Goal: Navigation & Orientation: Find specific page/section

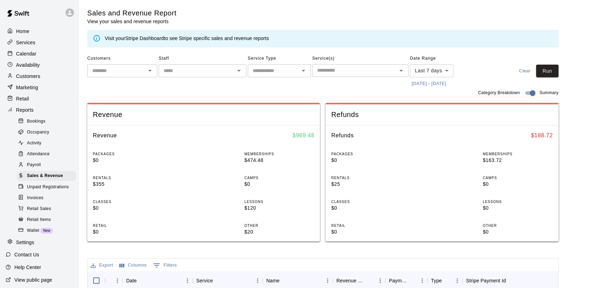
click at [31, 44] on p "Services" at bounding box center [25, 42] width 19 height 7
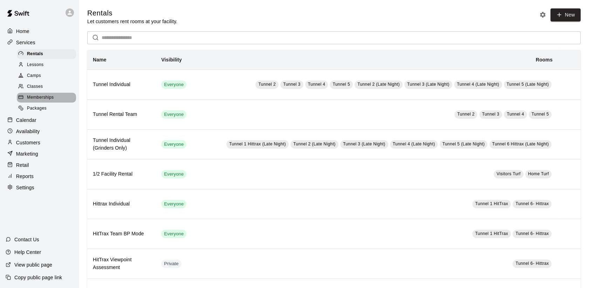
click at [37, 101] on span "Memberships" at bounding box center [40, 97] width 27 height 7
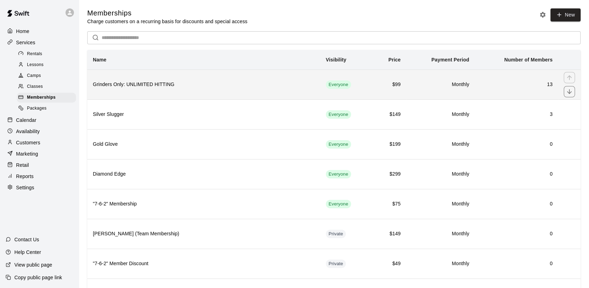
click at [496, 86] on h6 "13" at bounding box center [517, 85] width 72 height 8
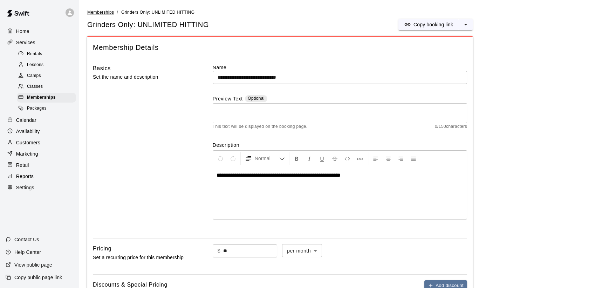
click at [110, 12] on span "Memberships" at bounding box center [100, 12] width 27 height 5
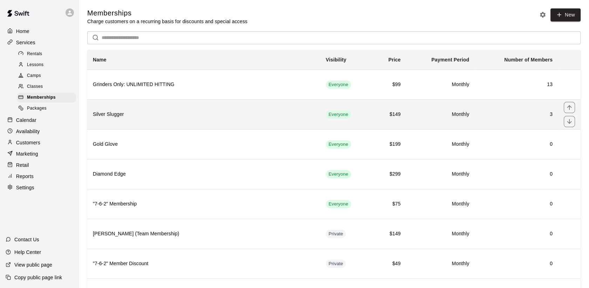
click at [486, 118] on h6 "3" at bounding box center [517, 114] width 72 height 8
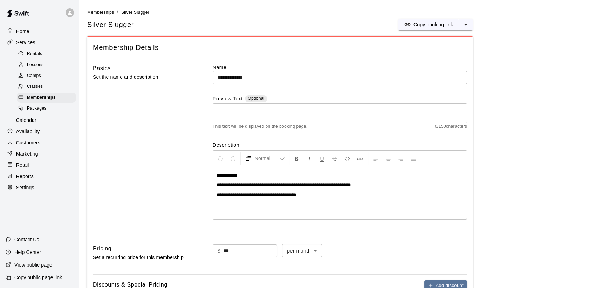
click at [103, 13] on span "Memberships" at bounding box center [100, 12] width 27 height 5
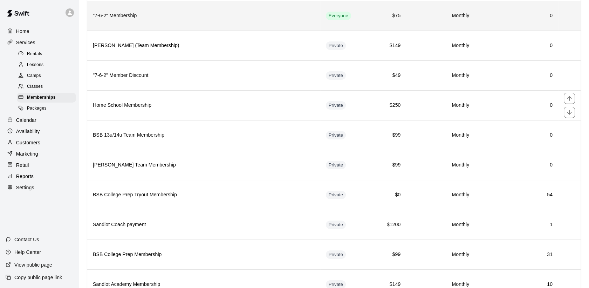
scroll to position [195, 0]
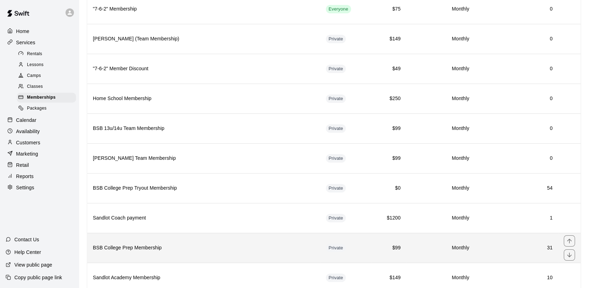
click at [512, 245] on h6 "31" at bounding box center [517, 248] width 72 height 8
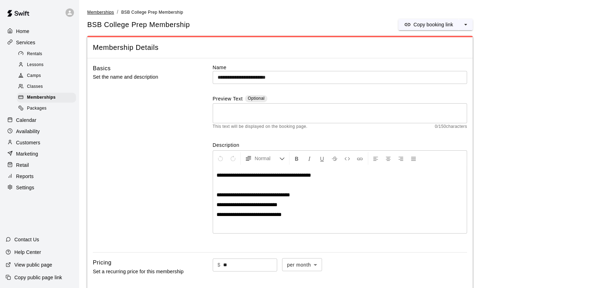
click at [107, 12] on span "Memberships" at bounding box center [100, 12] width 27 height 5
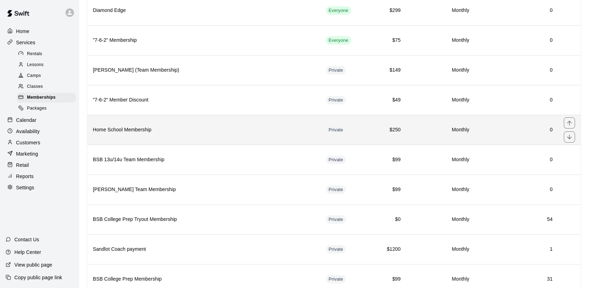
scroll to position [311, 0]
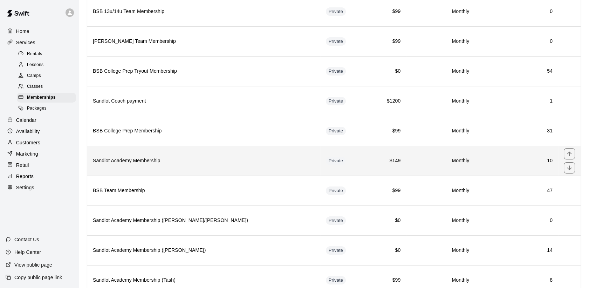
click at [515, 166] on td "10" at bounding box center [516, 161] width 83 height 30
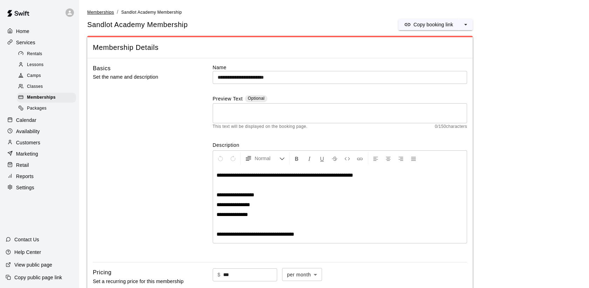
click at [103, 13] on span "Memberships" at bounding box center [100, 12] width 27 height 5
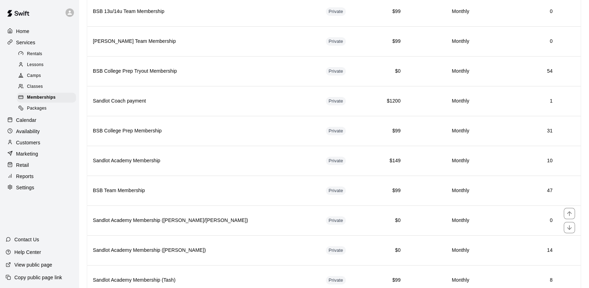
scroll to position [351, 0]
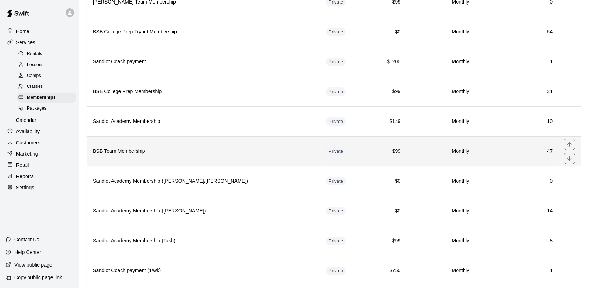
click at [489, 156] on td "47" at bounding box center [516, 151] width 83 height 30
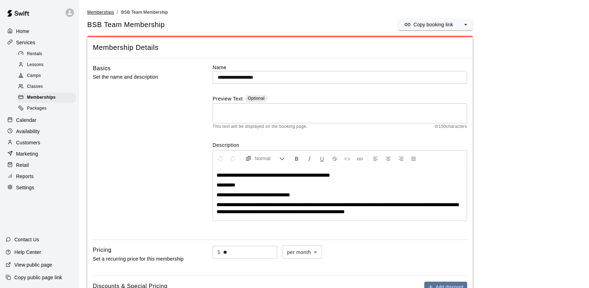
click at [104, 14] on span "Memberships" at bounding box center [100, 12] width 27 height 5
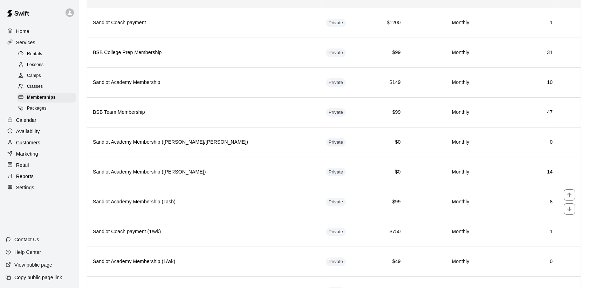
scroll to position [424, 0]
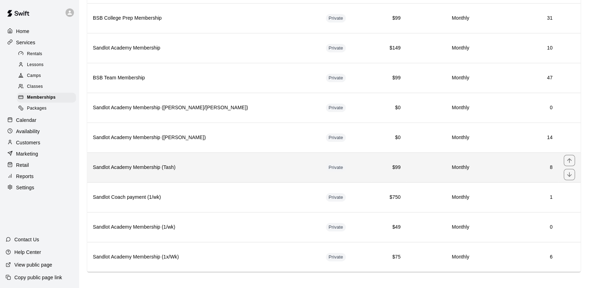
click at [406, 171] on td "Monthly" at bounding box center [440, 167] width 69 height 30
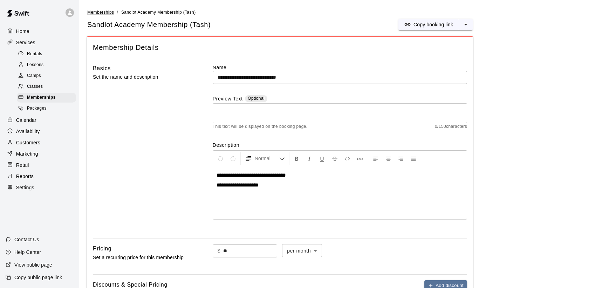
click at [107, 12] on span "Memberships" at bounding box center [100, 12] width 27 height 5
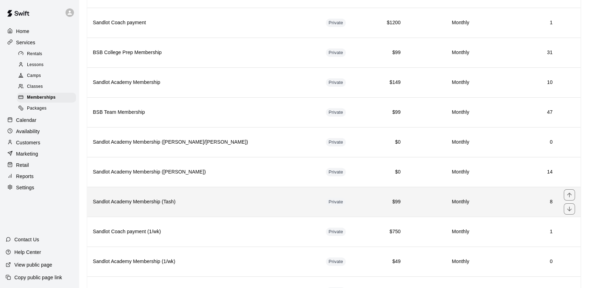
scroll to position [424, 0]
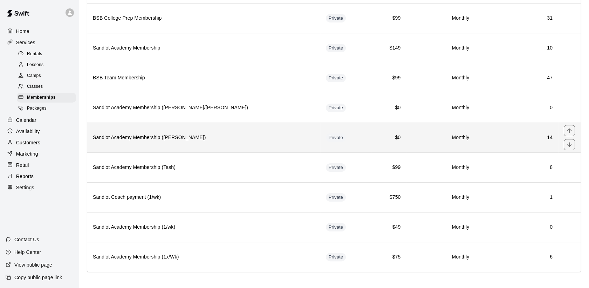
click at [173, 140] on th "Sandlot Academy Membership ([PERSON_NAME])" at bounding box center [203, 137] width 233 height 30
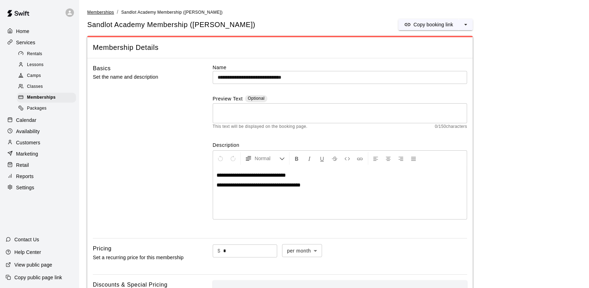
click at [106, 14] on span "Memberships" at bounding box center [100, 12] width 27 height 5
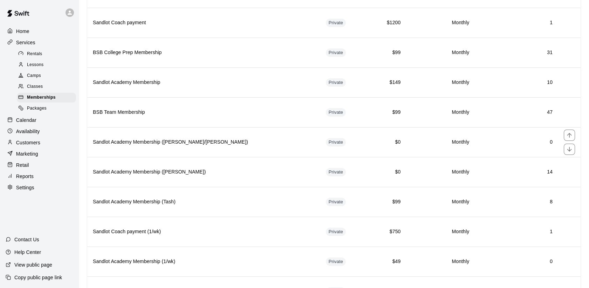
scroll to position [424, 0]
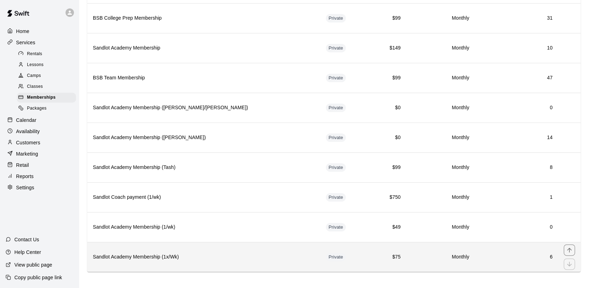
click at [152, 253] on h6 "Sandlot Academy Membership (1x/Wk)" at bounding box center [204, 257] width 222 height 8
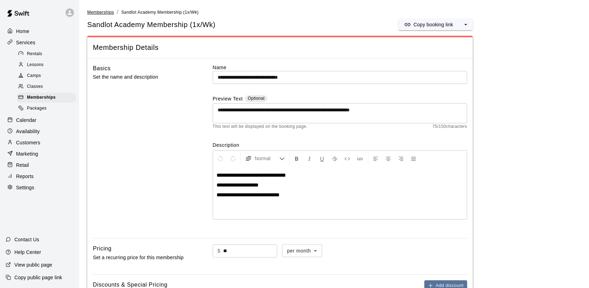
click at [107, 11] on span "Memberships" at bounding box center [100, 12] width 27 height 5
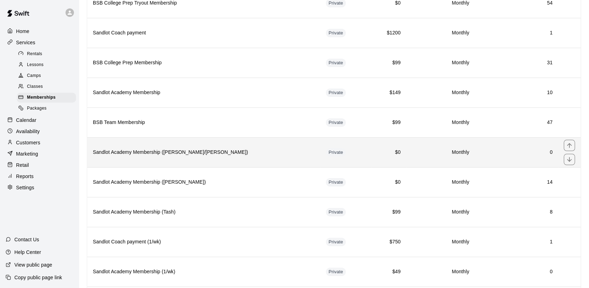
scroll to position [424, 0]
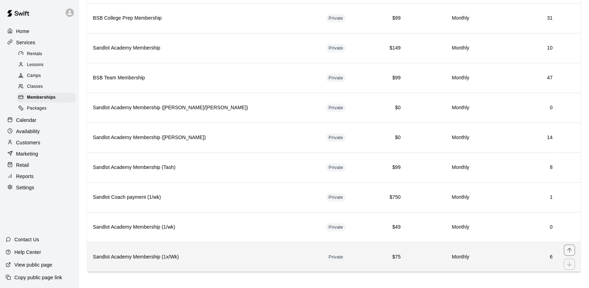
click at [172, 253] on h6 "Sandlot Academy Membership (1x/Wk)" at bounding box center [204, 257] width 222 height 8
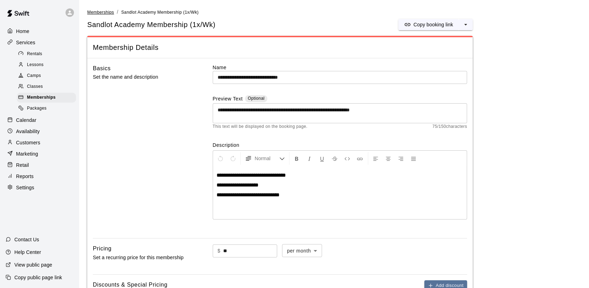
click at [101, 12] on span "Memberships" at bounding box center [100, 12] width 27 height 5
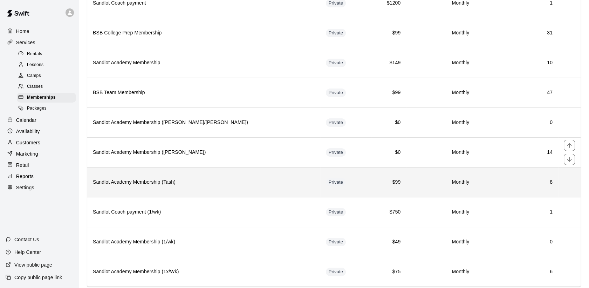
scroll to position [424, 0]
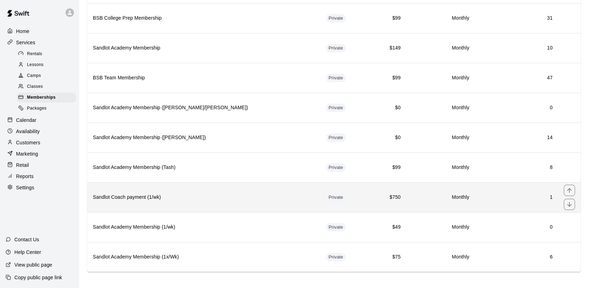
click at [179, 195] on h6 "Sandlot Coach payment (1/wk)" at bounding box center [204, 197] width 222 height 8
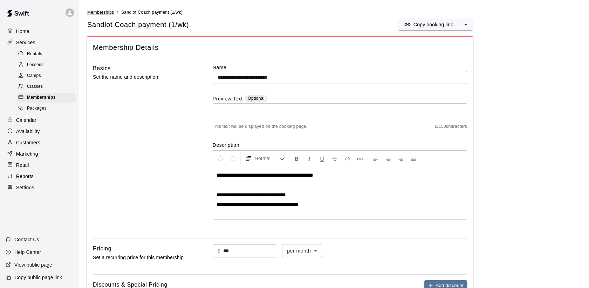
click at [110, 13] on span "Memberships" at bounding box center [100, 12] width 27 height 5
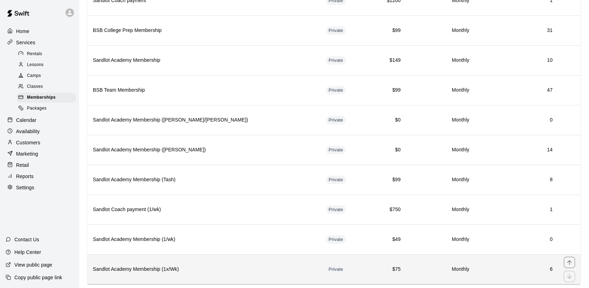
scroll to position [424, 0]
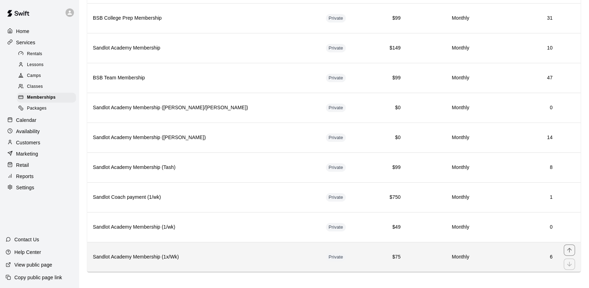
click at [156, 253] on h6 "Sandlot Academy Membership (1x/Wk)" at bounding box center [204, 257] width 222 height 8
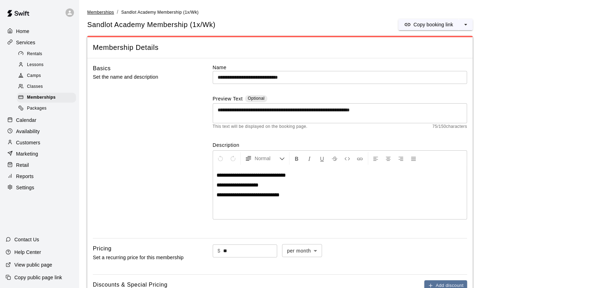
click at [102, 13] on span "Memberships" at bounding box center [100, 12] width 27 height 5
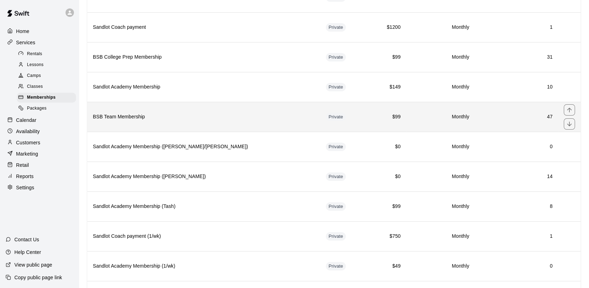
scroll to position [346, 0]
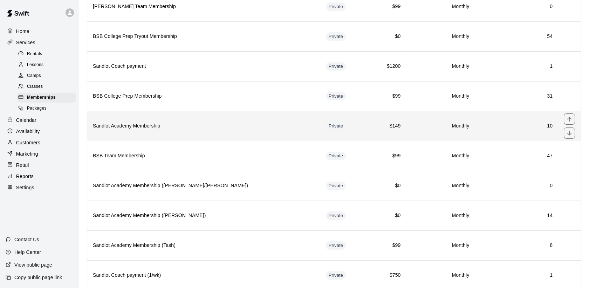
click at [155, 125] on h6 "Sandlot Academy Membership" at bounding box center [204, 126] width 222 height 8
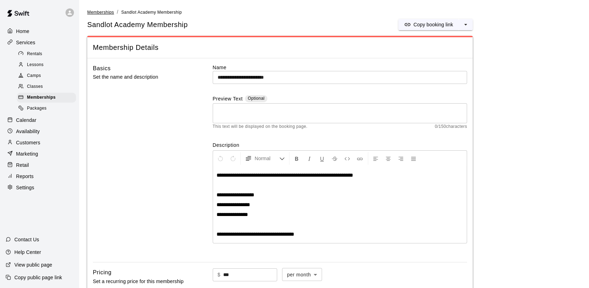
click at [94, 13] on span "Memberships" at bounding box center [100, 12] width 27 height 5
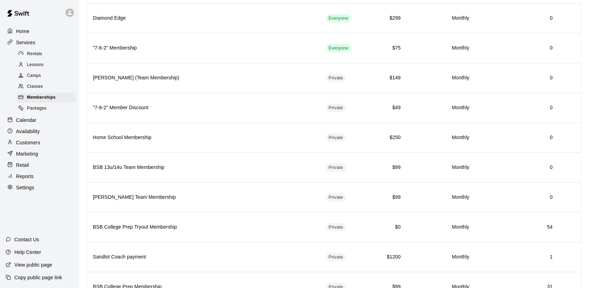
scroll to position [195, 0]
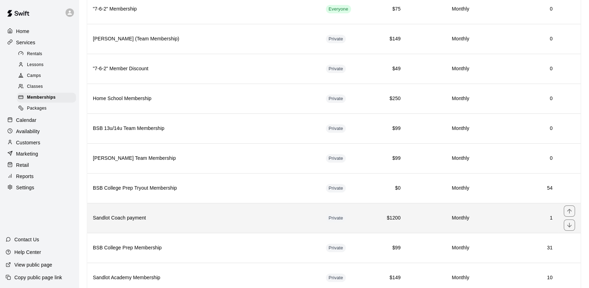
click at [242, 218] on h6 "Sandlot Coach payment" at bounding box center [204, 218] width 222 height 8
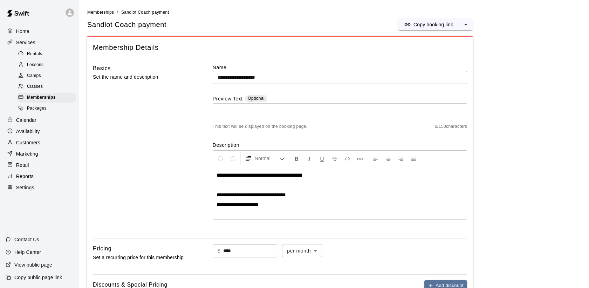
click at [27, 33] on p "Home" at bounding box center [22, 31] width 13 height 7
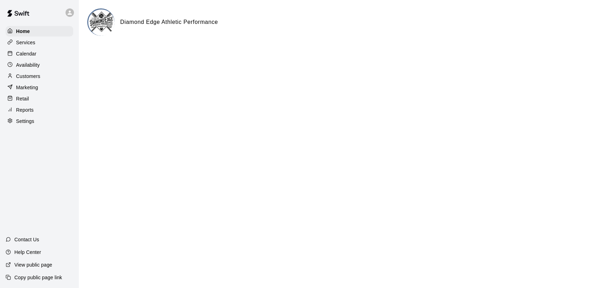
click at [30, 78] on p "Customers" at bounding box center [28, 76] width 24 height 7
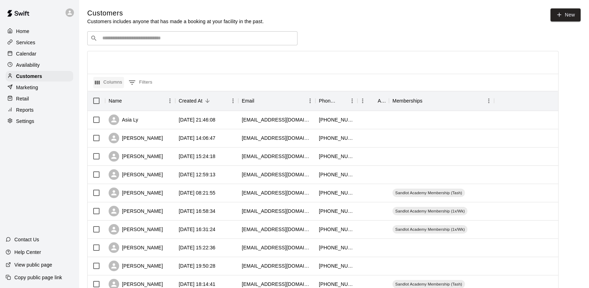
click at [114, 81] on button "Columns" at bounding box center [108, 82] width 31 height 11
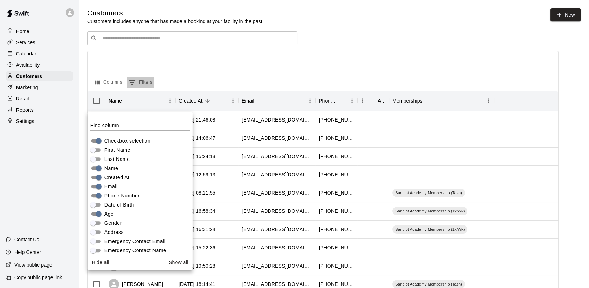
click at [137, 81] on button "0 Filters" at bounding box center [140, 82] width 27 height 11
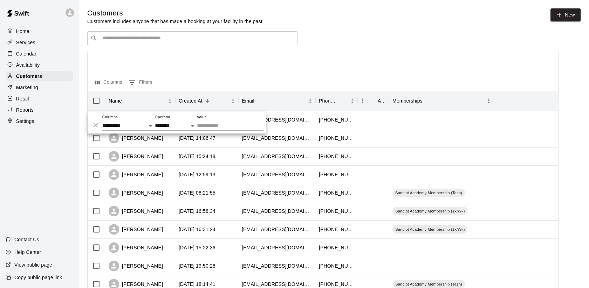
click at [207, 77] on div "Columns 0 Filters" at bounding box center [323, 82] width 471 height 17
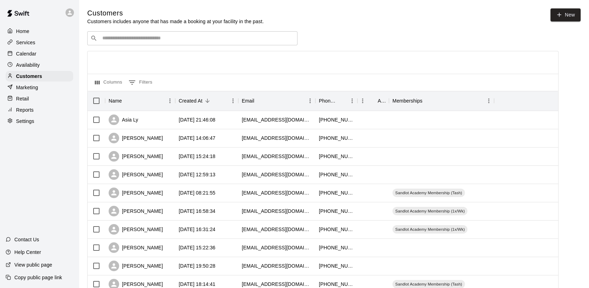
click at [72, 13] on icon at bounding box center [70, 12] width 6 height 6
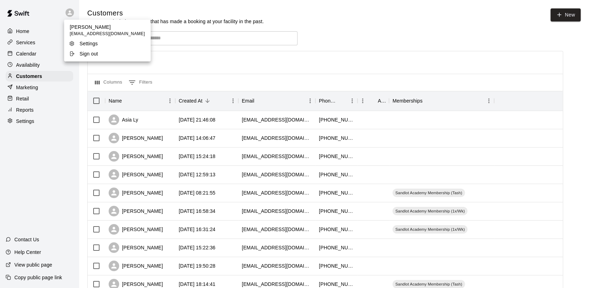
click at [83, 55] on p "Sign out" at bounding box center [89, 53] width 19 height 7
